Goal: Task Accomplishment & Management: Manage account settings

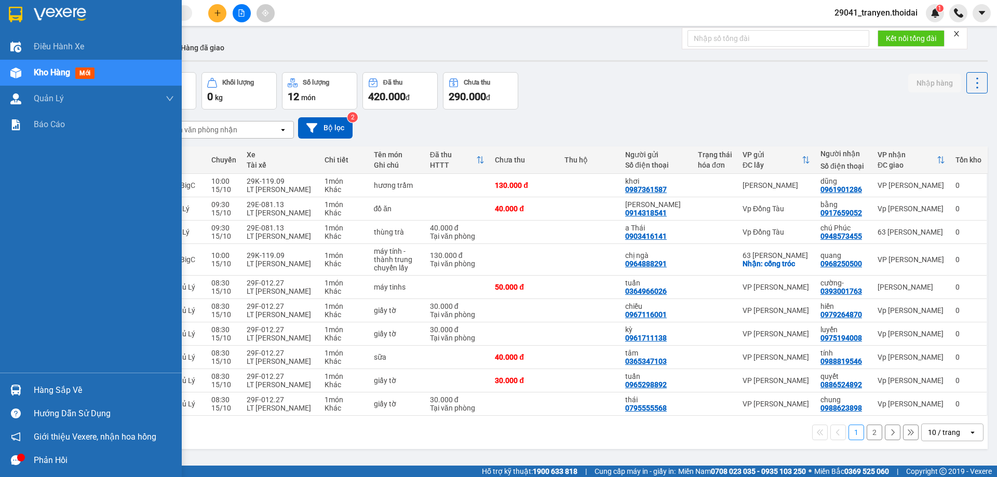
drag, startPoint x: 32, startPoint y: 391, endPoint x: 90, endPoint y: 389, distance: 57.7
click at [33, 391] on div "Hàng sắp về" at bounding box center [91, 389] width 182 height 23
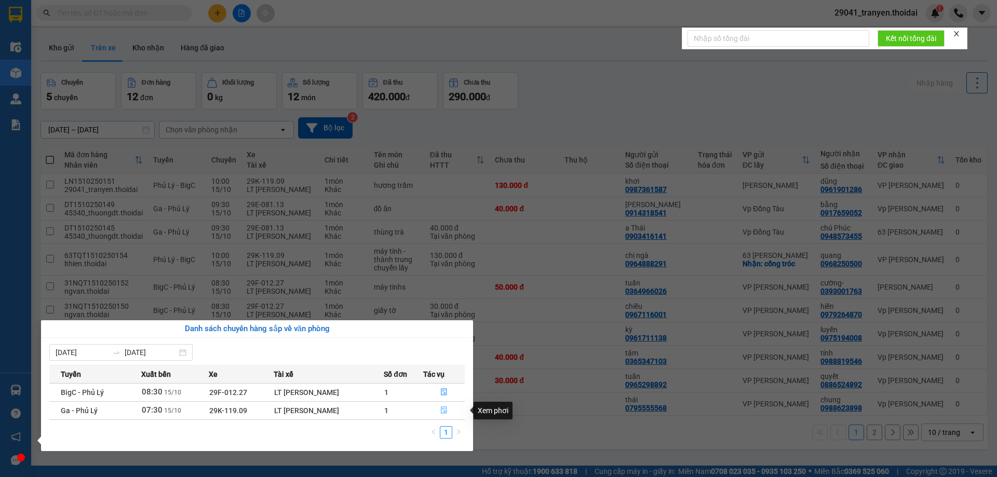
click at [447, 407] on button "button" at bounding box center [444, 410] width 40 height 17
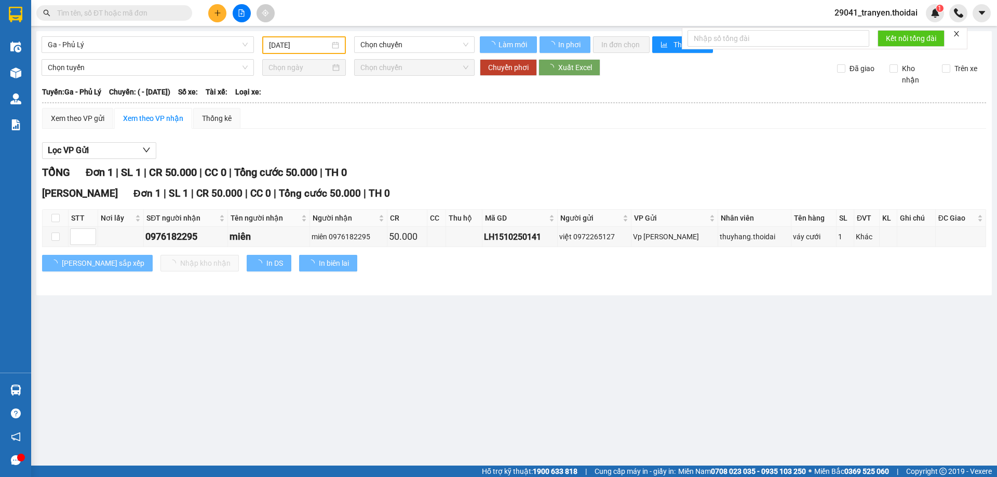
type input "[DATE]"
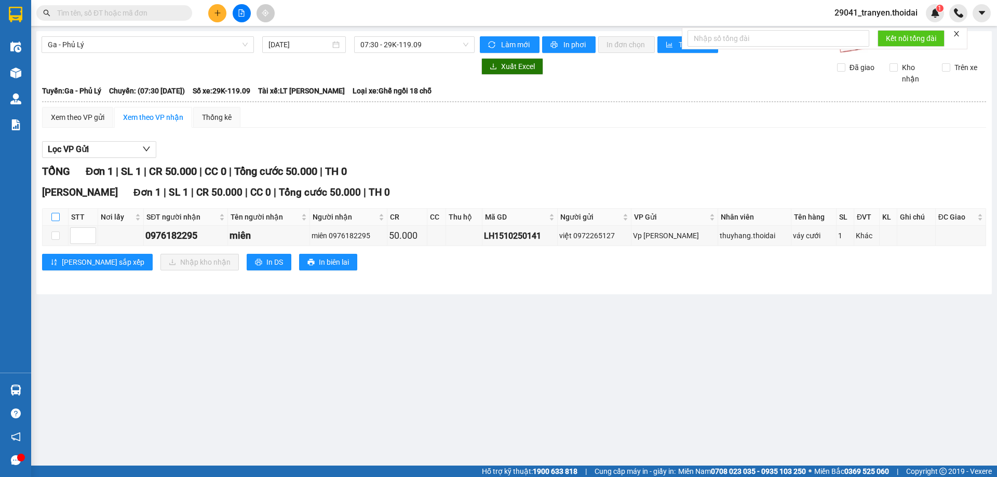
click at [52, 216] on input "checkbox" at bounding box center [55, 217] width 8 height 8
checkbox input "true"
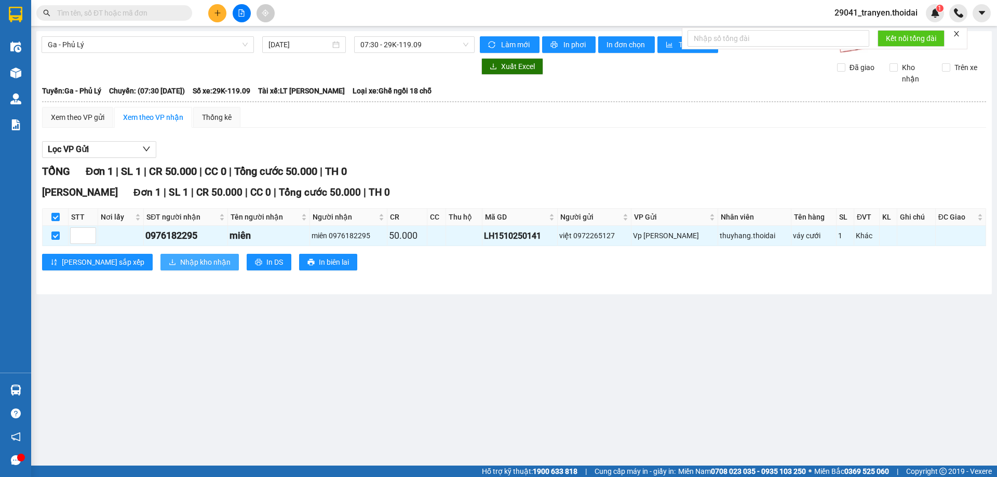
click at [180, 263] on span "Nhập kho nhận" at bounding box center [205, 261] width 50 height 11
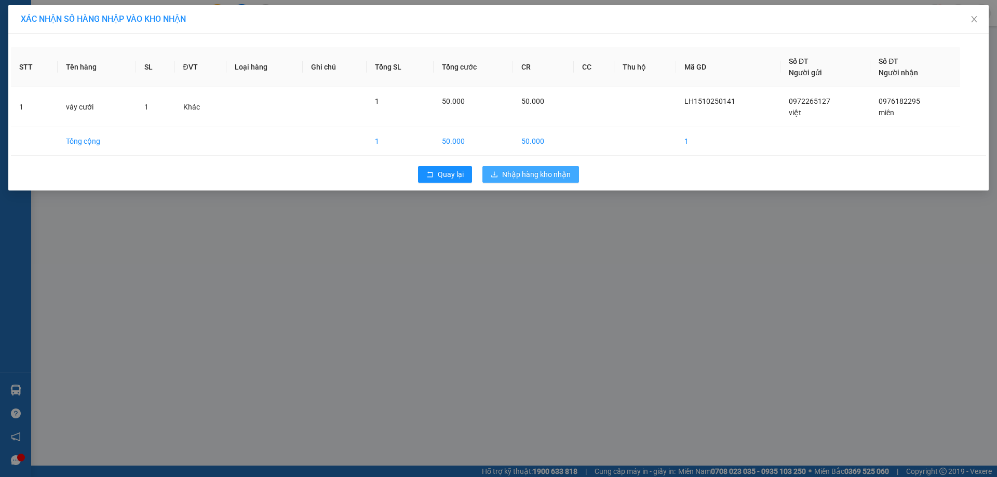
click at [562, 178] on span "Nhập hàng kho nhận" at bounding box center [536, 174] width 69 height 11
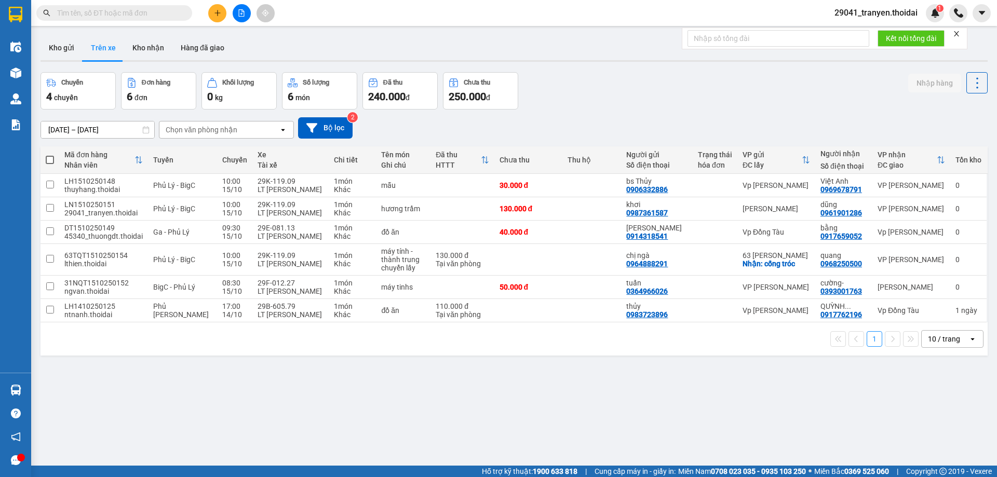
click at [607, 128] on div "[DATE] – [DATE] Press the down arrow key to interact with the calendar and sele…" at bounding box center [513, 127] width 947 height 21
click at [151, 51] on button "Kho nhận" at bounding box center [148, 47] width 48 height 25
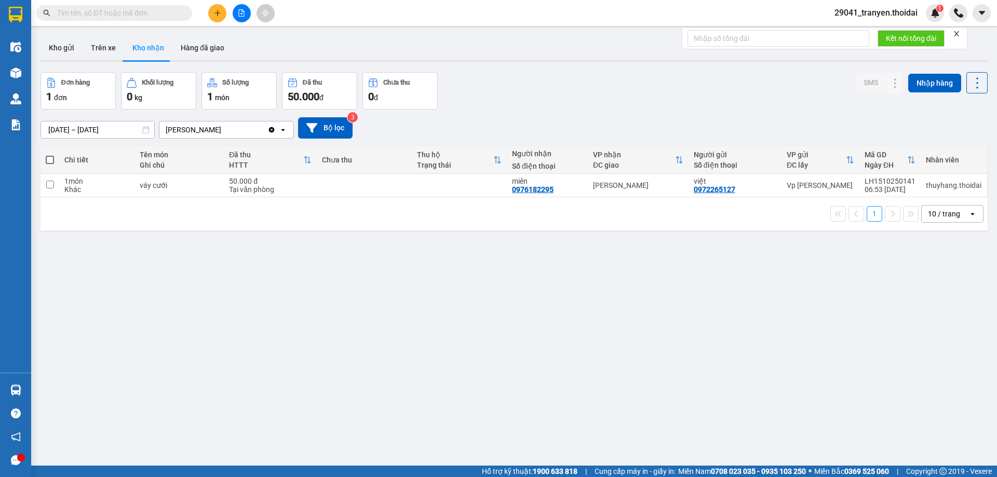
click at [665, 115] on div "[DATE] – [DATE] Press the down arrow key to interact with the calendar and sele…" at bounding box center [513, 128] width 947 height 37
click at [567, 74] on div "Đơn hàng 1 đơn Khối lượng 0 kg Số lượng 1 món Đã thu 50.000 đ Chưa thu 0 đ SMS …" at bounding box center [513, 90] width 947 height 37
click at [542, 127] on div "[DATE] – [DATE] Press the down arrow key to interact with the calendar and sele…" at bounding box center [513, 127] width 947 height 21
click at [71, 45] on button "Kho gửi" at bounding box center [61, 47] width 42 height 25
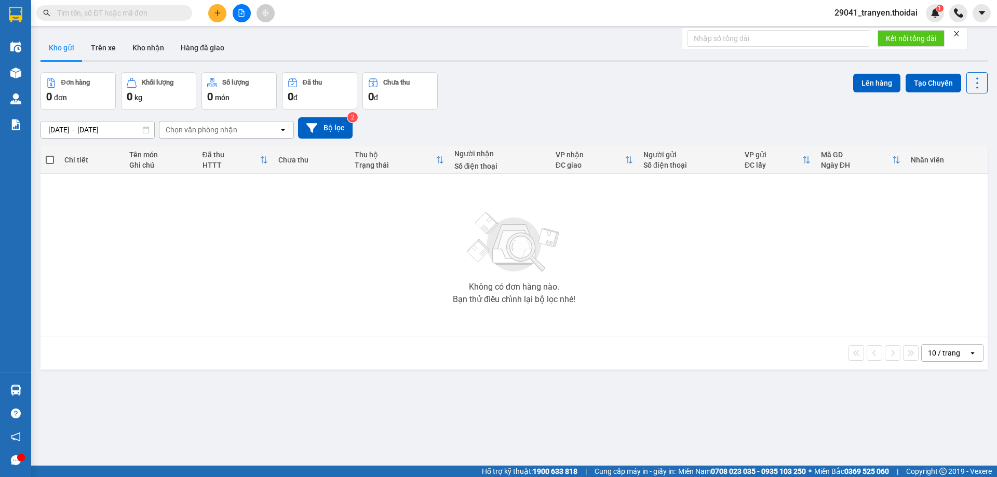
click at [624, 56] on div "Kho gửi Trên xe Kho nhận Hàng đã giao" at bounding box center [513, 49] width 947 height 28
click at [142, 51] on button "Kho nhận" at bounding box center [148, 47] width 48 height 25
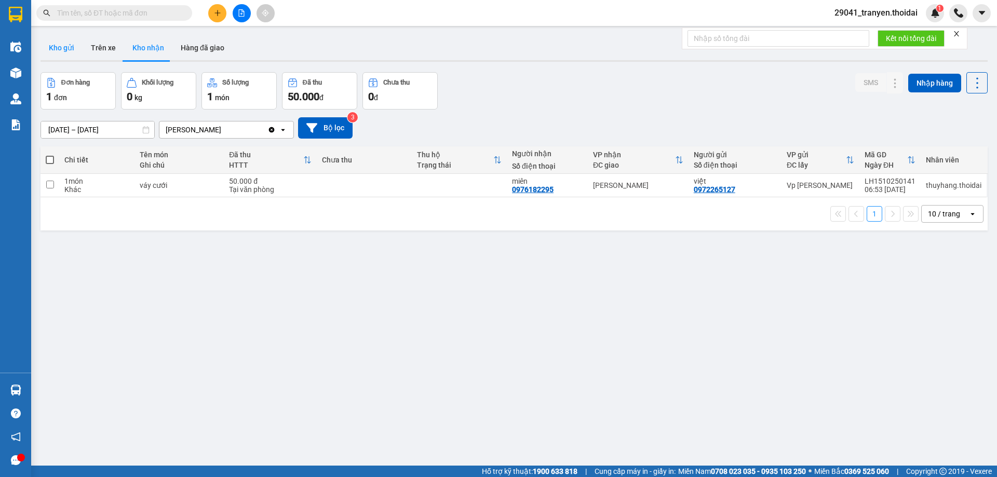
click at [70, 39] on button "Kho gửi" at bounding box center [61, 47] width 42 height 25
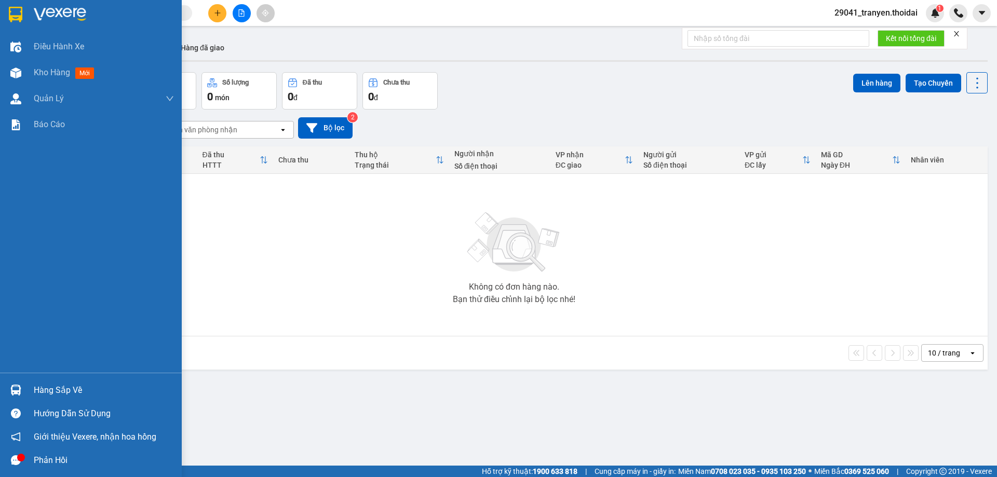
click at [23, 389] on div at bounding box center [16, 390] width 18 height 18
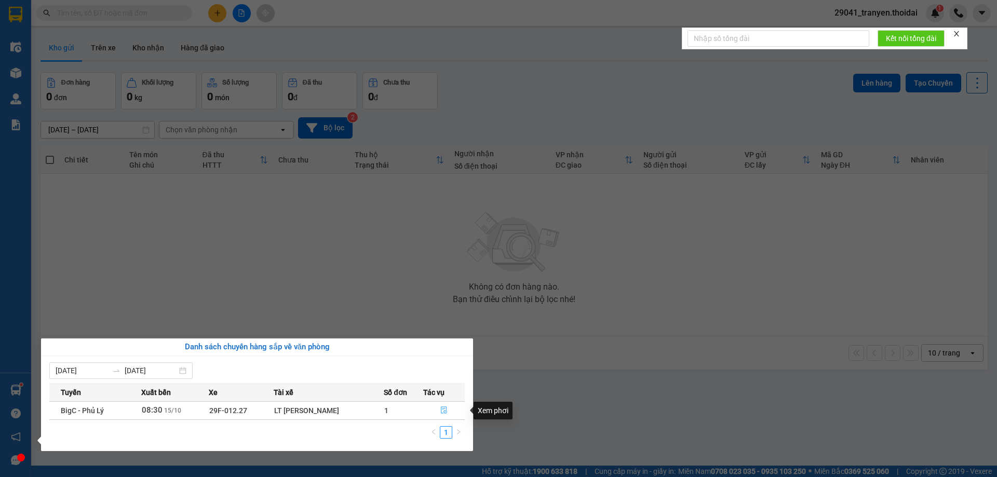
click at [446, 412] on icon "file-done" at bounding box center [444, 410] width 6 height 7
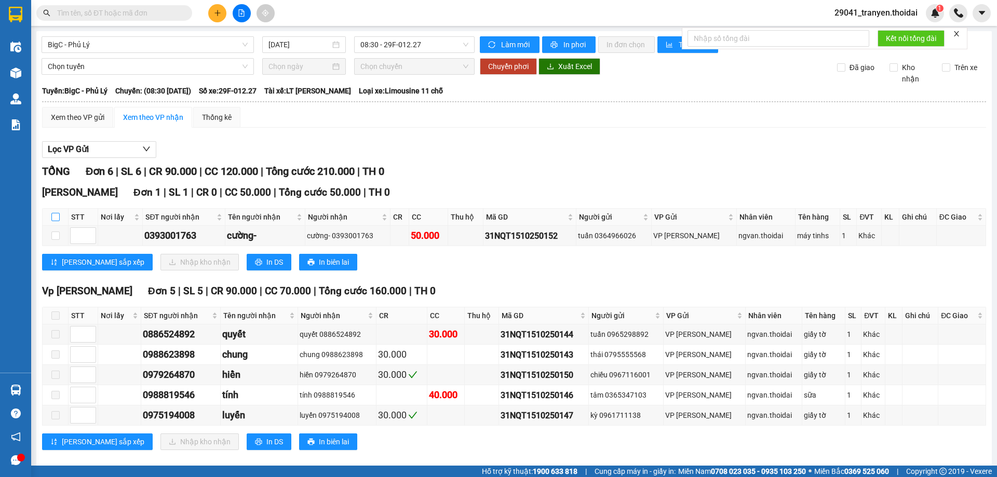
click at [57, 217] on input "checkbox" at bounding box center [55, 217] width 8 height 8
checkbox input "true"
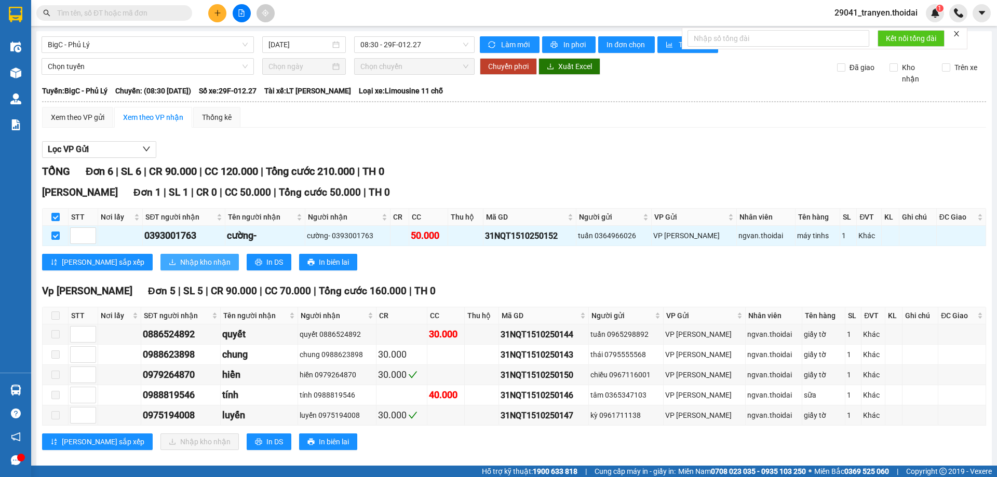
click at [183, 263] on span "Nhập kho nhận" at bounding box center [205, 261] width 50 height 11
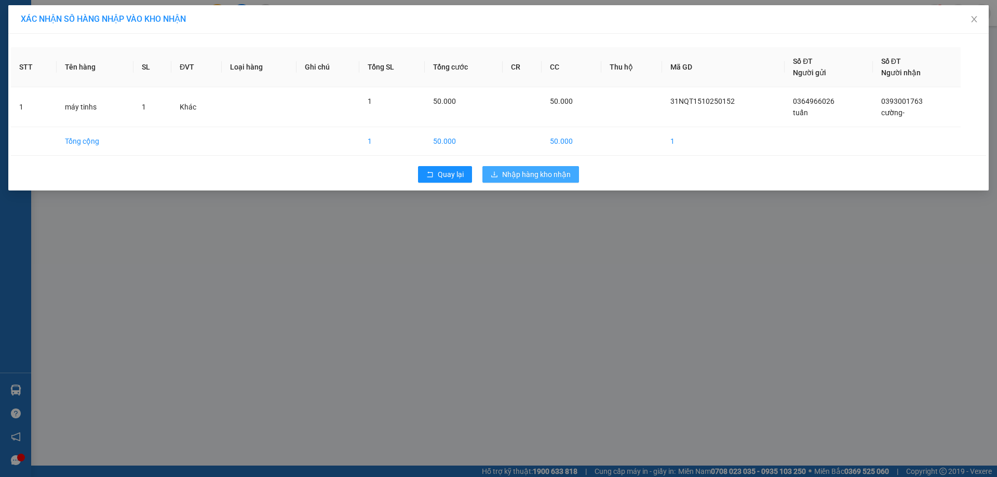
click at [559, 169] on span "Nhập hàng kho nhận" at bounding box center [536, 174] width 69 height 11
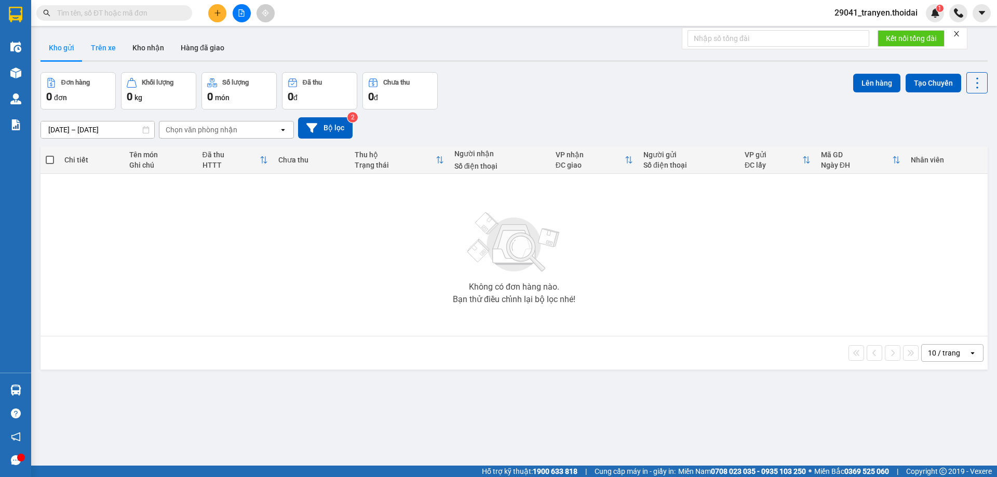
click at [104, 40] on button "Trên xe" at bounding box center [104, 47] width 42 height 25
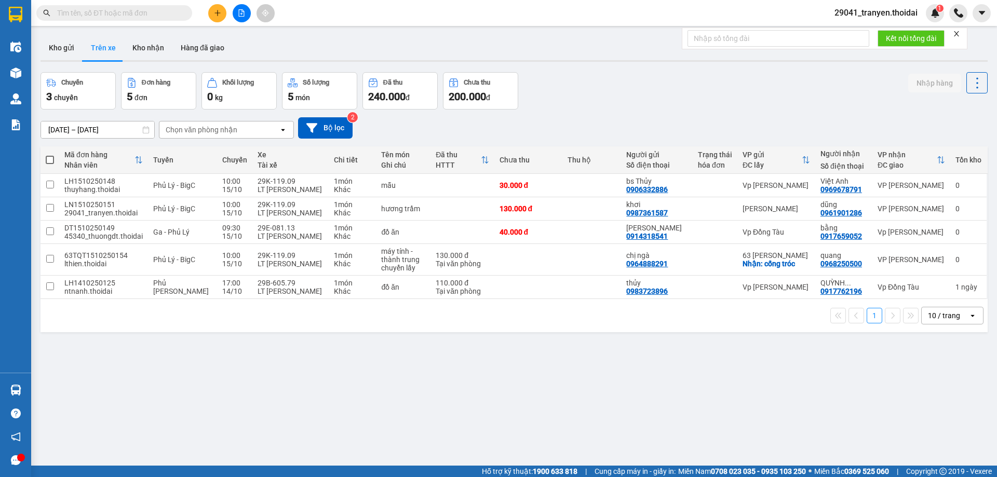
click at [653, 115] on div "[DATE] – [DATE] Press the down arrow key to interact with the calendar and sele…" at bounding box center [513, 128] width 947 height 37
click at [588, 77] on div "Chuyến 3 chuyến Đơn hàng 5 đơn Khối lượng 0 kg Số lượng 5 món Đã thu 240.000 đ …" at bounding box center [513, 90] width 947 height 37
click at [72, 39] on button "Kho gửi" at bounding box center [61, 47] width 42 height 25
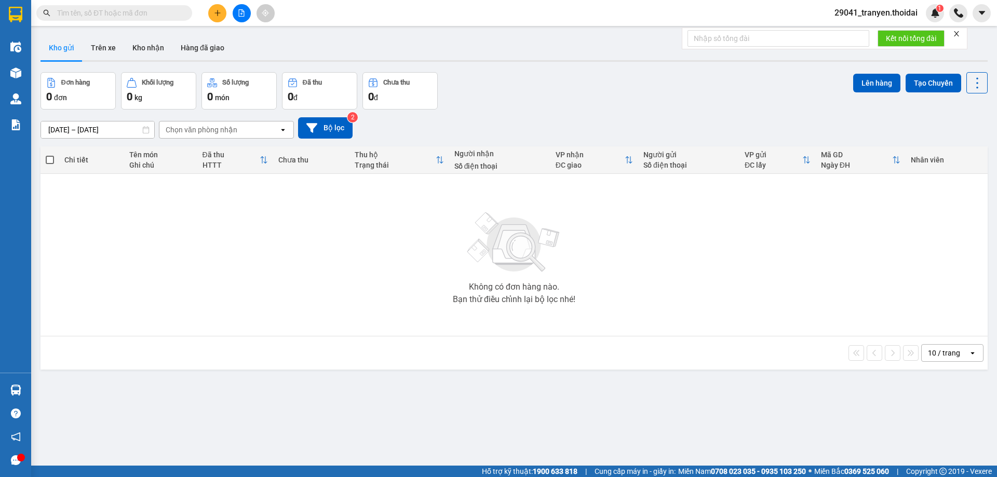
click at [618, 68] on div "ver 1.8.147 Kho gửi Trên xe Kho nhận Hàng đã giao Đơn hàng 0 đơn Khối lượng 0 k…" at bounding box center [513, 269] width 955 height 477
click at [149, 44] on button "Kho nhận" at bounding box center [148, 47] width 48 height 25
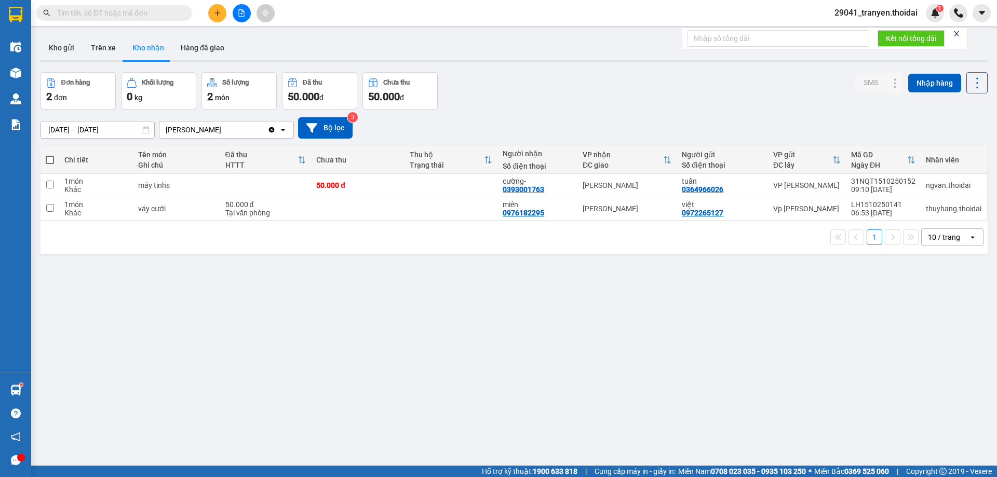
click at [558, 125] on div "[DATE] – [DATE] Press the down arrow key to interact with the calendar and sele…" at bounding box center [513, 127] width 947 height 21
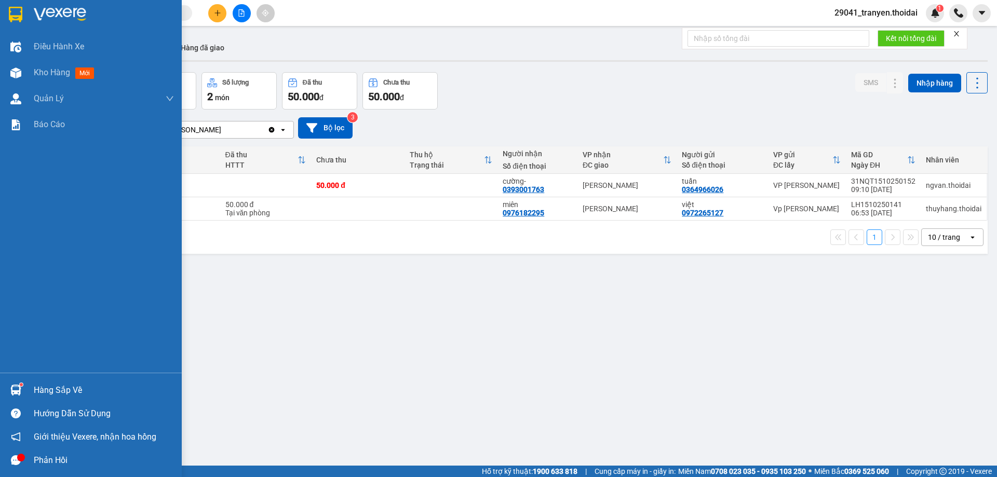
click at [18, 388] on img at bounding box center [15, 390] width 11 height 11
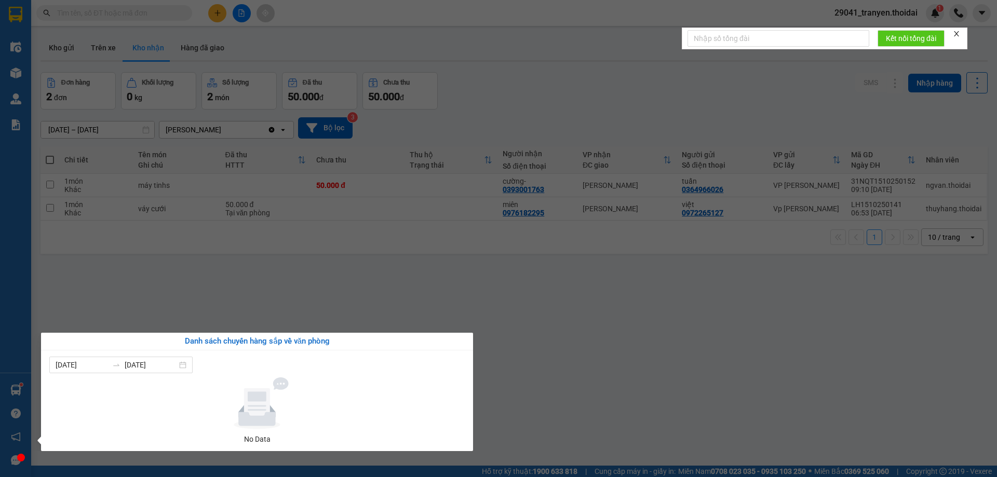
drag, startPoint x: 700, startPoint y: 298, endPoint x: 691, endPoint y: 299, distance: 8.9
click at [698, 298] on section "Kết quả tìm kiếm ( 0 ) Bộ lọc No Data 29041_tranyen.thoidai 1 Điều hành xe Kho …" at bounding box center [498, 238] width 997 height 477
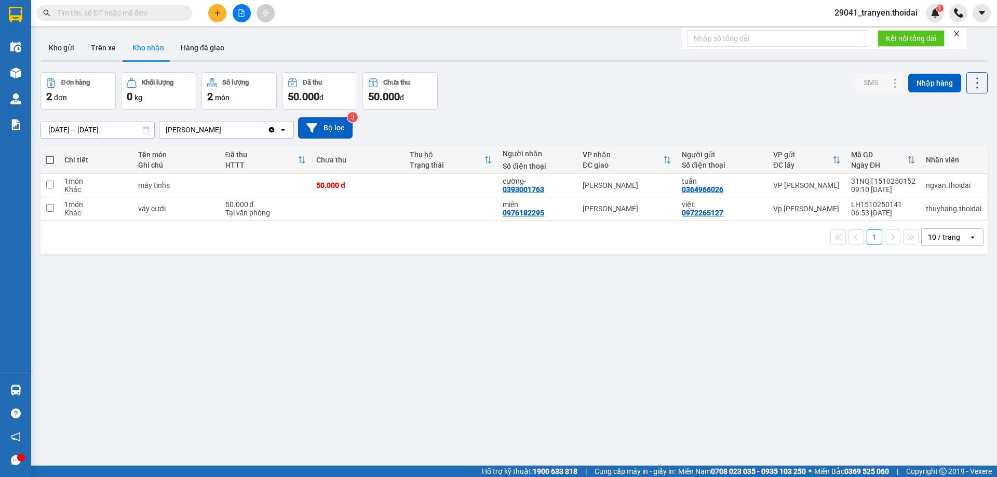
click at [597, 276] on div "ver 1.8.147 Kho gửi Trên xe Kho nhận Hàng đã giao Đơn hàng 2 đơn Khối lượng 0 k…" at bounding box center [513, 269] width 955 height 477
click at [483, 236] on div "1 10 / trang open" at bounding box center [514, 237] width 938 height 18
click at [576, 99] on div "Đơn hàng 2 đơn Khối lượng 0 kg Số lượng 2 món Đã thu 50.000 đ Chưa thu 50.000 đ…" at bounding box center [513, 90] width 947 height 37
click at [65, 49] on button "Kho gửi" at bounding box center [61, 47] width 42 height 25
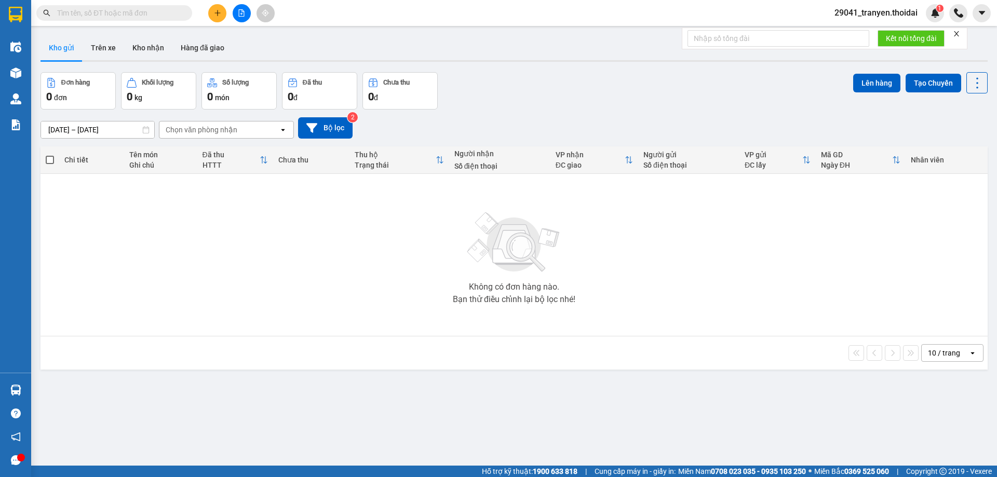
drag, startPoint x: 687, startPoint y: 86, endPoint x: 656, endPoint y: 91, distance: 31.6
click at [686, 86] on div "Đơn hàng 0 đơn Khối lượng 0 kg Số lượng 0 món Đã thu 0 đ Chưa thu 0 đ Lên hàng …" at bounding box center [513, 90] width 947 height 37
click at [534, 89] on div "Đơn hàng 0 đơn Khối lượng 0 kg Số lượng 0 món Đã thu 0 đ Chưa thu 0 đ Lên hàng …" at bounding box center [513, 90] width 947 height 37
click at [142, 48] on button "Kho nhận" at bounding box center [148, 47] width 48 height 25
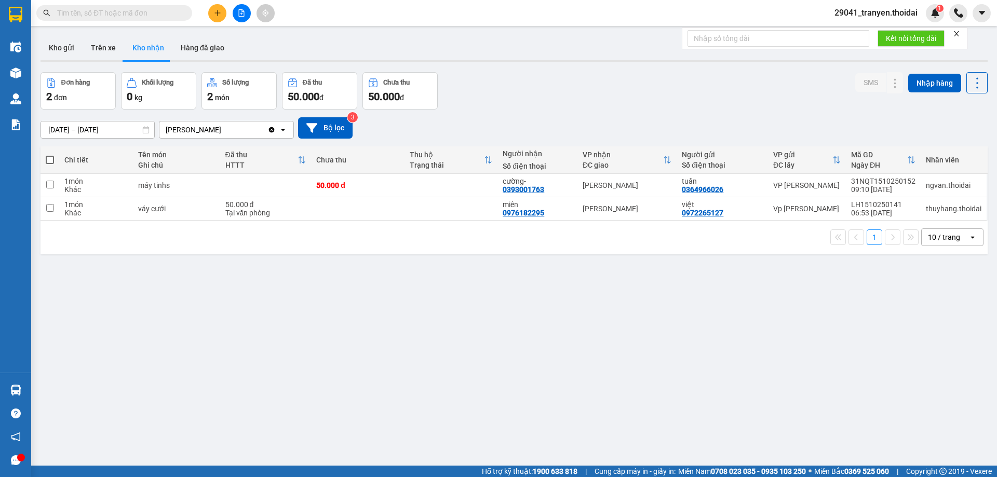
click at [615, 228] on div "1 10 / trang open" at bounding box center [514, 237] width 938 height 18
click at [675, 82] on div "Đơn hàng 2 đơn Khối lượng 0 kg Số lượng 2 món Đã thu 50.000 đ Chưa thu 50.000 đ…" at bounding box center [513, 90] width 947 height 37
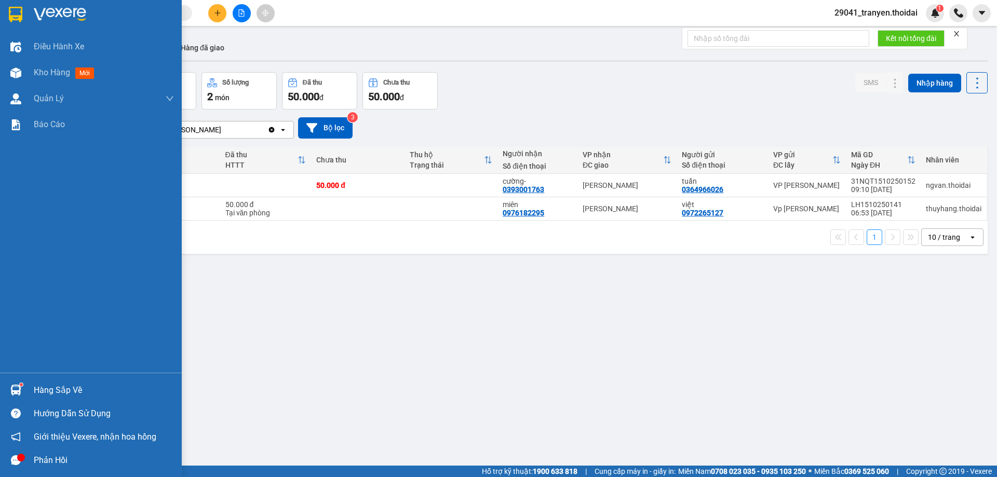
click at [57, 387] on div "Hàng sắp về" at bounding box center [104, 391] width 140 height 16
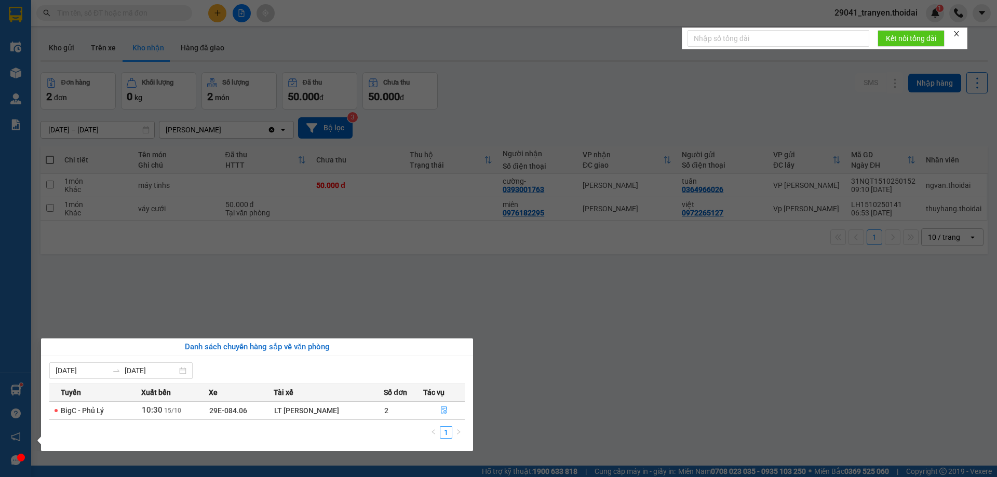
click at [577, 387] on section "Kết quả tìm kiếm ( 0 ) Bộ lọc No Data 29041_tranyen.thoidai 1 Điều hành xe Kho …" at bounding box center [498, 238] width 997 height 477
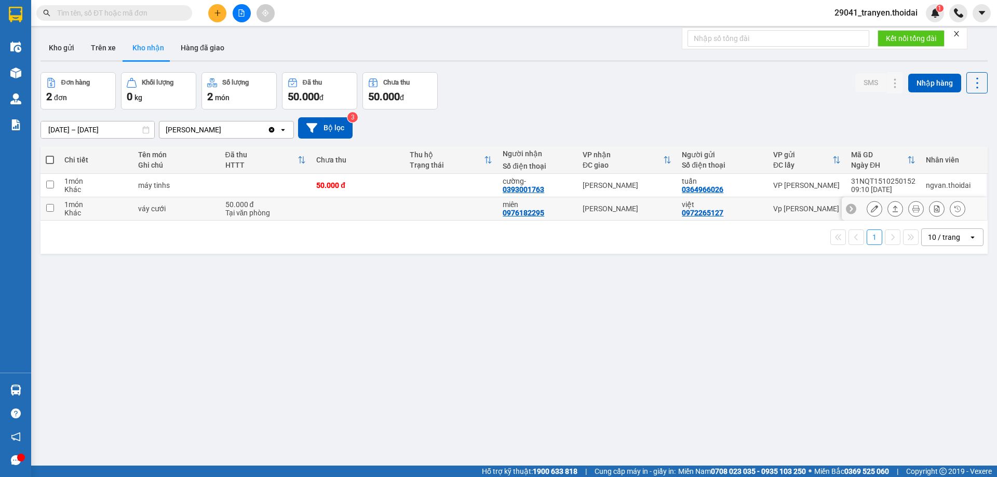
click at [97, 211] on div "Khác" at bounding box center [95, 213] width 63 height 8
checkbox input "true"
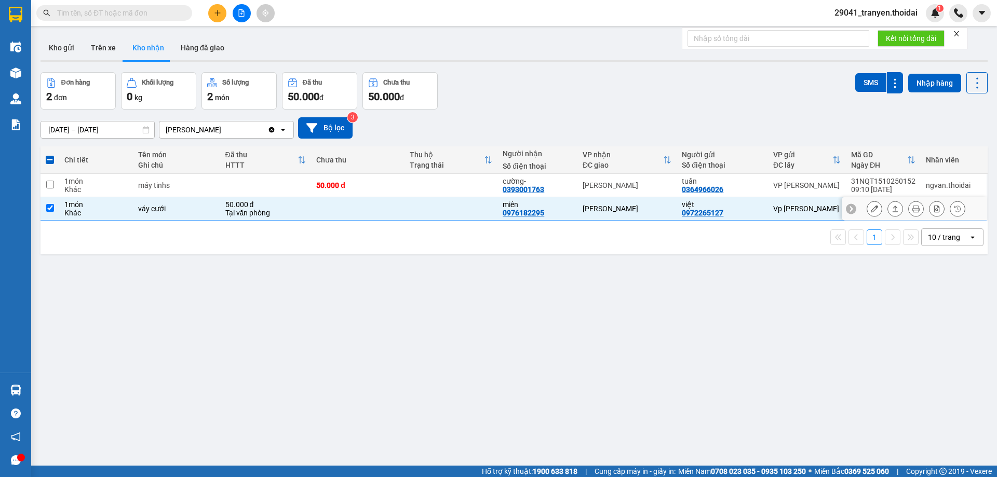
click at [870, 207] on icon at bounding box center [873, 208] width 7 height 7
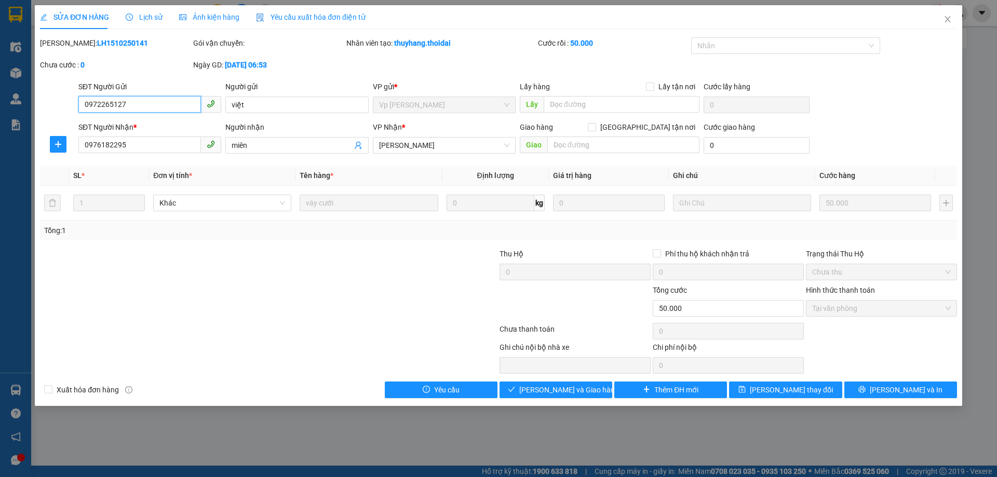
type input "0972265127"
type input "việt"
type input "0976182295"
type input "miên"
type input "0"
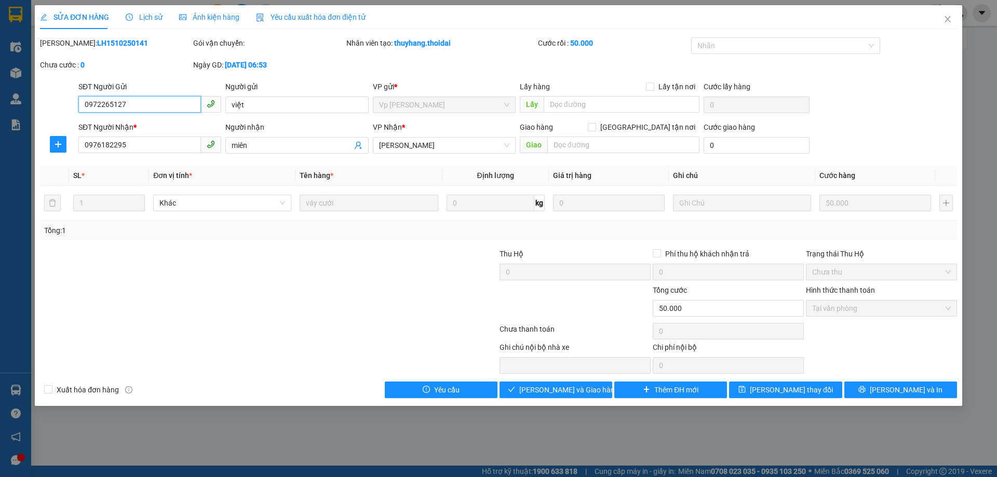
type input "50.000"
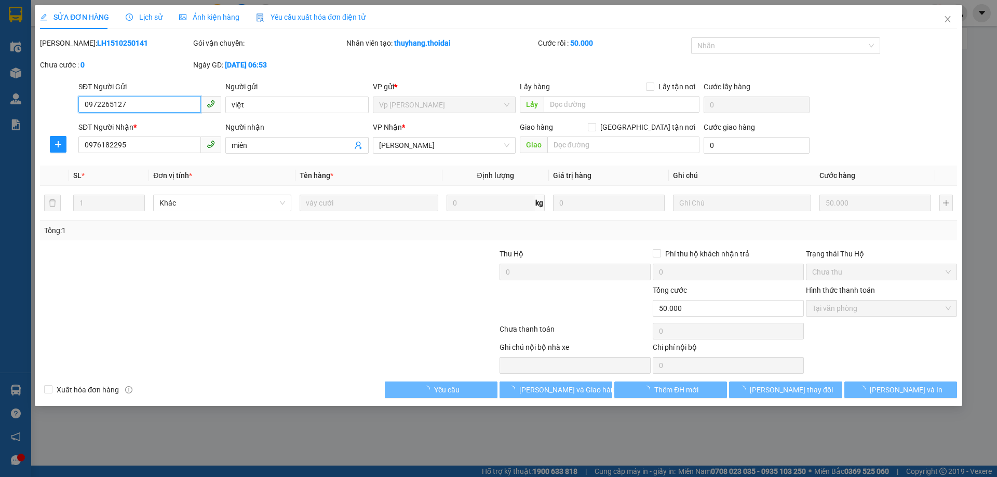
click at [876, 308] on span "Tại văn phòng" at bounding box center [881, 309] width 139 height 16
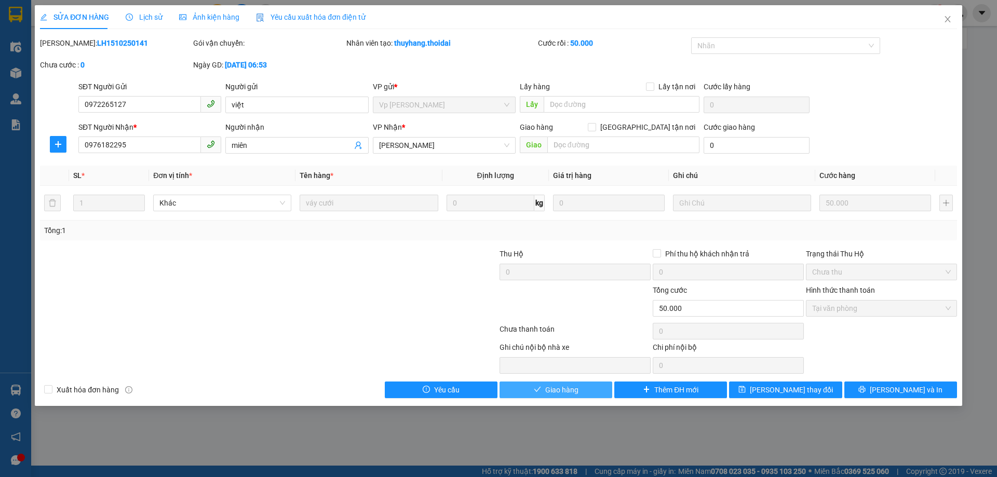
click at [569, 387] on span "Giao hàng" at bounding box center [561, 389] width 33 height 11
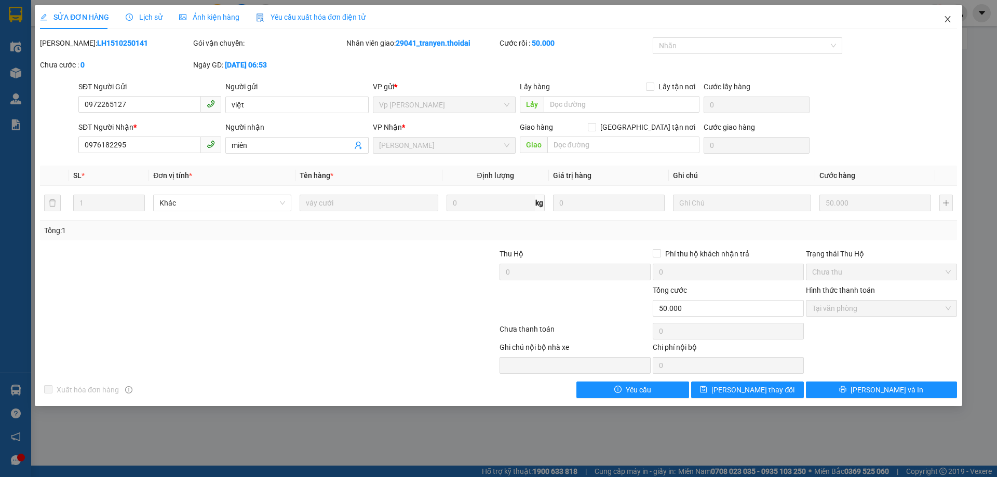
click at [946, 21] on icon "close" at bounding box center [947, 19] width 6 height 6
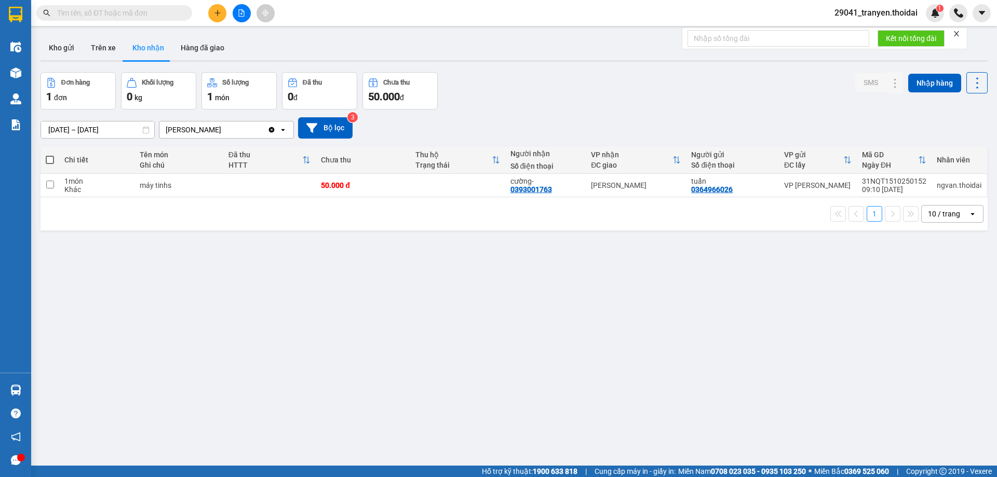
drag, startPoint x: 744, startPoint y: 95, endPoint x: 736, endPoint y: 80, distance: 16.7
click at [736, 80] on div "Đơn hàng 1 đơn Khối lượng 0 kg Số lượng 1 món Đã thu 0 đ Chưa thu 50.000 đ SMS …" at bounding box center [513, 90] width 947 height 37
click at [162, 3] on div "Kết quả tìm kiếm ( 0 ) Bộ lọc No Data 29041_tranyen.thoidai 1" at bounding box center [498, 13] width 997 height 26
click at [152, 16] on input "text" at bounding box center [118, 12] width 122 height 11
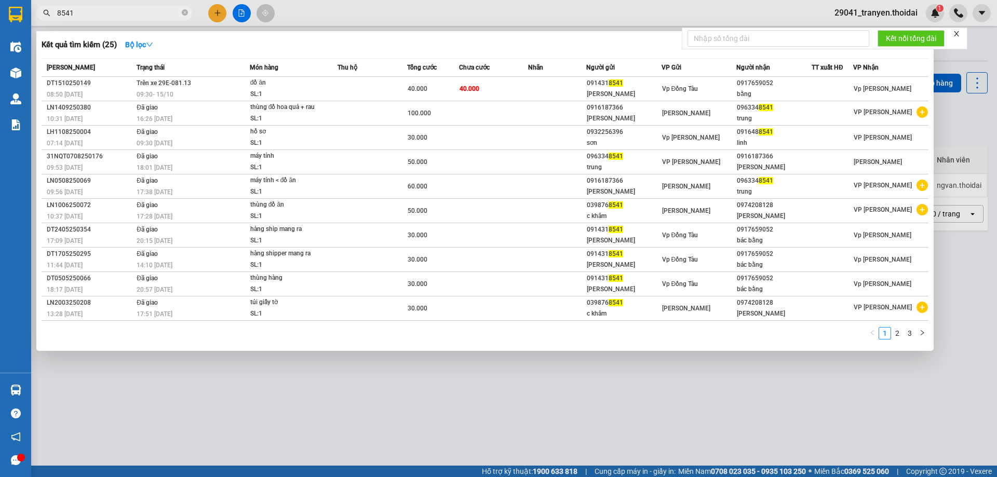
type input "8541"
click at [620, 416] on div at bounding box center [498, 238] width 997 height 477
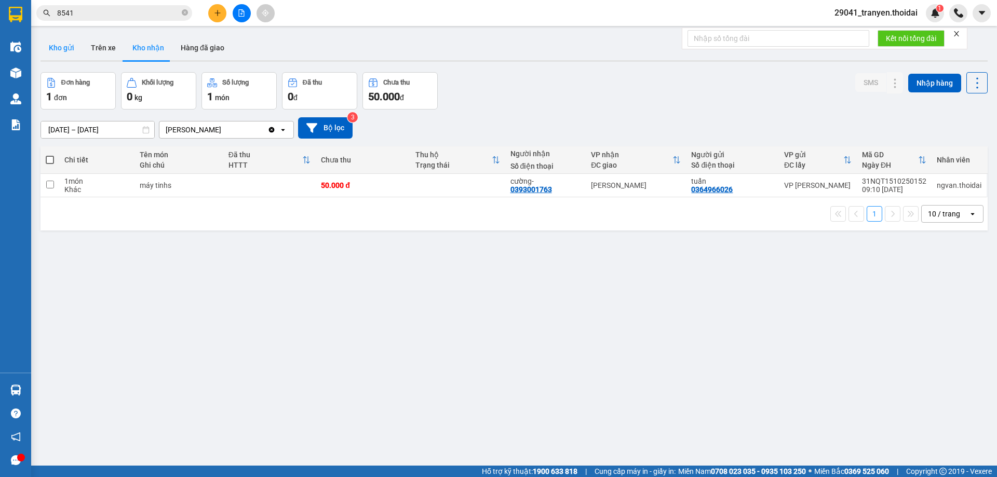
click at [66, 43] on button "Kho gửi" at bounding box center [61, 47] width 42 height 25
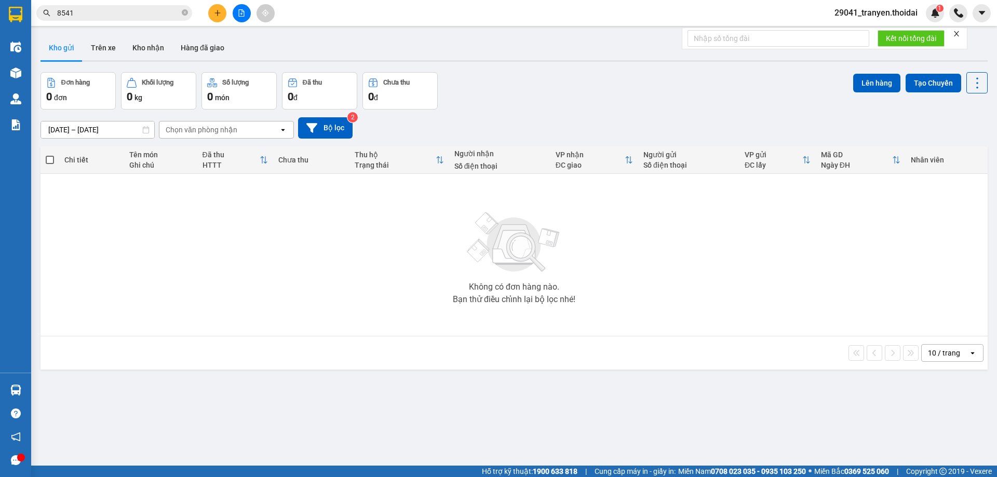
click at [577, 242] on div "Không có đơn hàng nào. Bạn thử điều chỉnh lại bộ lọc nhé!" at bounding box center [514, 255] width 936 height 156
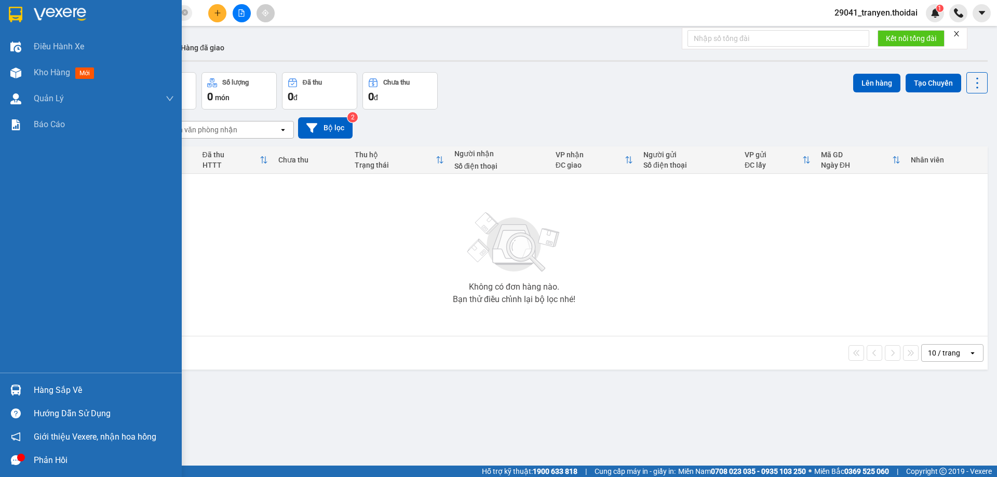
drag, startPoint x: 18, startPoint y: 377, endPoint x: 52, endPoint y: 398, distance: 40.1
click at [24, 381] on div "Hàng sắp về Hướng dẫn sử dụng Giới thiệu Vexere, nhận hoa hồng Phản hồi" at bounding box center [91, 422] width 182 height 99
click at [87, 386] on div "Hàng sắp về" at bounding box center [104, 391] width 140 height 16
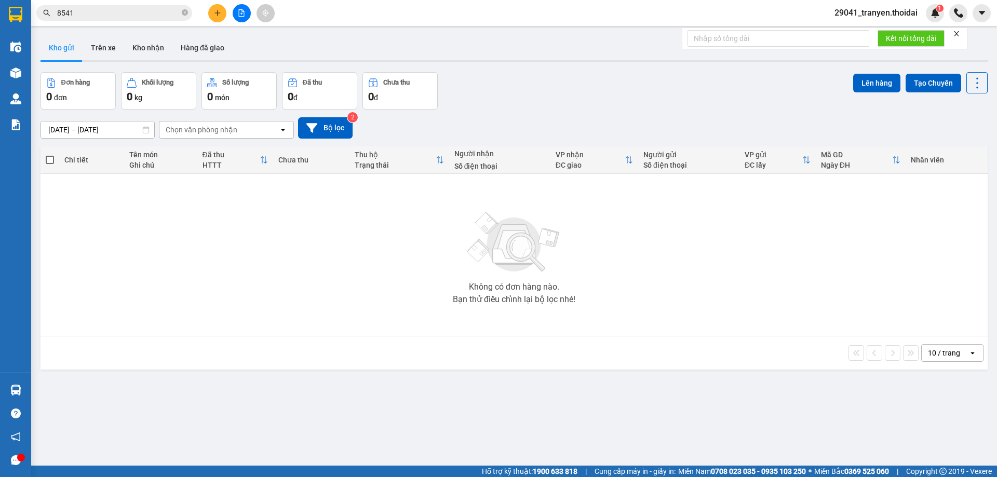
click at [580, 412] on section "Kết quả tìm kiếm ( 25 ) Bộ lọc Mã ĐH Trạng thái Món hàng Thu hộ Tổng cước Chưa …" at bounding box center [498, 238] width 997 height 477
